Goal: Information Seeking & Learning: Compare options

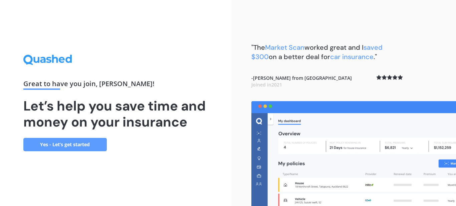
click at [75, 145] on link "Yes - Let’s get started" at bounding box center [65, 144] width 84 height 13
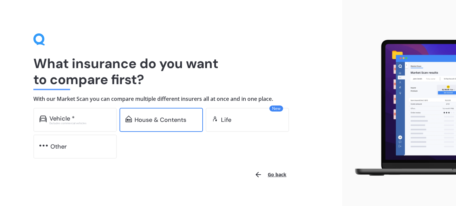
click at [156, 118] on div "House & Contents" at bounding box center [161, 120] width 52 height 7
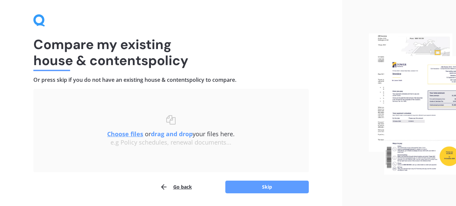
scroll to position [26, 0]
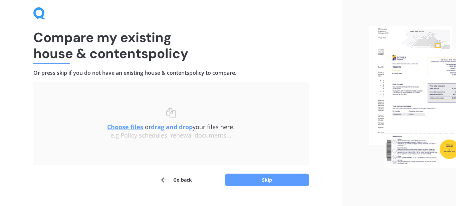
click at [115, 128] on u "Choose files" at bounding box center [125, 127] width 36 height 8
click at [255, 178] on button "Skip" at bounding box center [268, 180] width 84 height 13
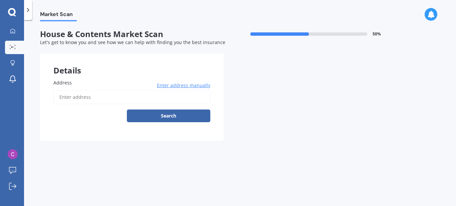
click at [189, 84] on span "Enter address manually" at bounding box center [183, 85] width 53 height 7
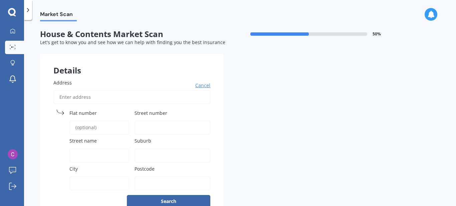
click at [147, 113] on span "Street number" at bounding box center [151, 113] width 33 height 6
click at [147, 121] on input "Street number" at bounding box center [173, 128] width 76 height 14
type input "39"
click at [96, 146] on div "Street name" at bounding box center [91, 149] width 76 height 25
click at [88, 153] on input "Street name" at bounding box center [99, 156] width 60 height 14
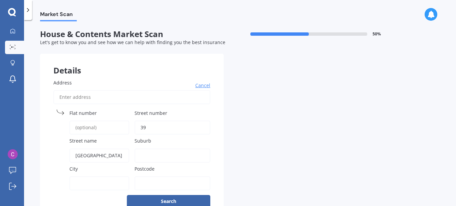
type input "[GEOGRAPHIC_DATA]"
click at [142, 169] on span "Postcode" at bounding box center [145, 169] width 20 height 6
click at [142, 176] on input "Postcode" at bounding box center [173, 183] width 76 height 14
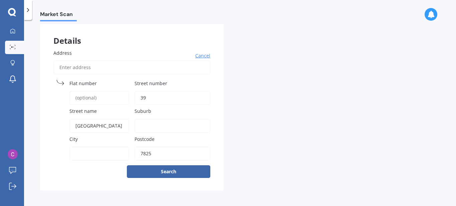
scroll to position [30, 0]
type input "7825"
click at [129, 173] on button "Search" at bounding box center [169, 171] width 84 height 13
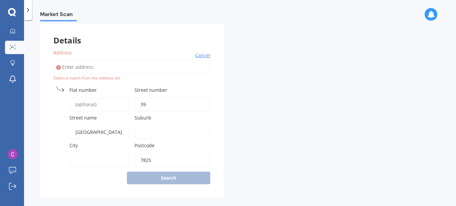
click at [98, 129] on input "[GEOGRAPHIC_DATA]" at bounding box center [99, 132] width 60 height 14
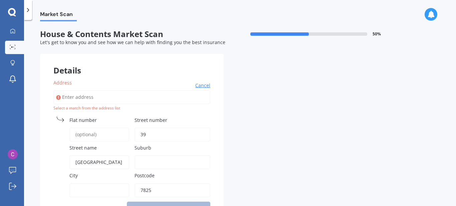
scroll to position [37, 0]
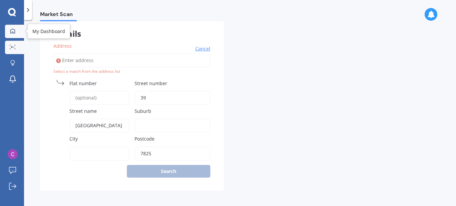
click at [11, 32] on icon at bounding box center [12, 30] width 5 height 5
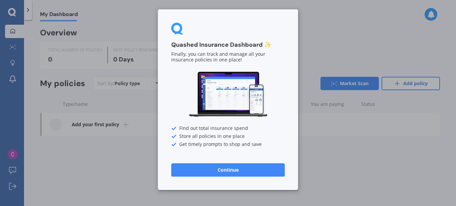
click at [222, 166] on button "Continue" at bounding box center [228, 169] width 114 height 13
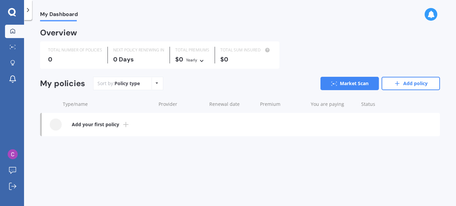
click at [127, 122] on icon at bounding box center [126, 125] width 8 height 8
